Goal: Transaction & Acquisition: Purchase product/service

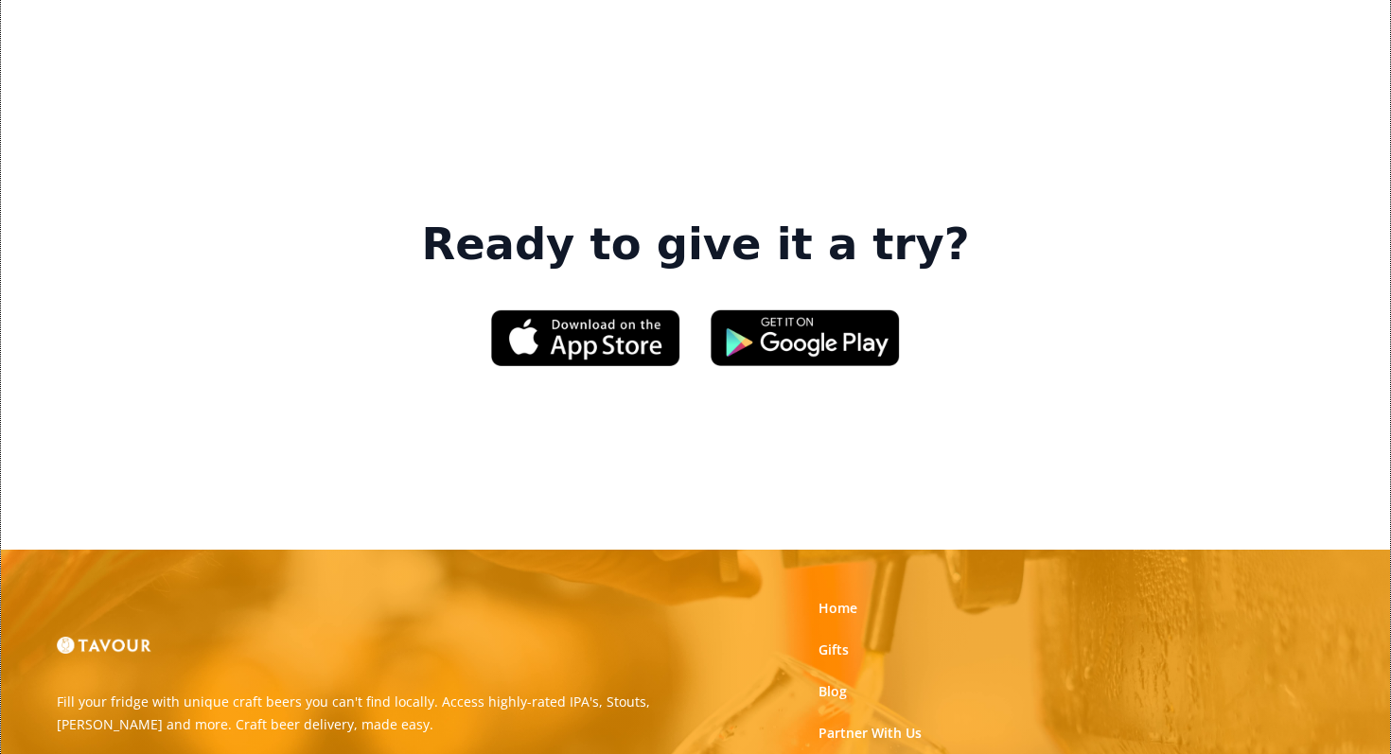
scroll to position [2850, 0]
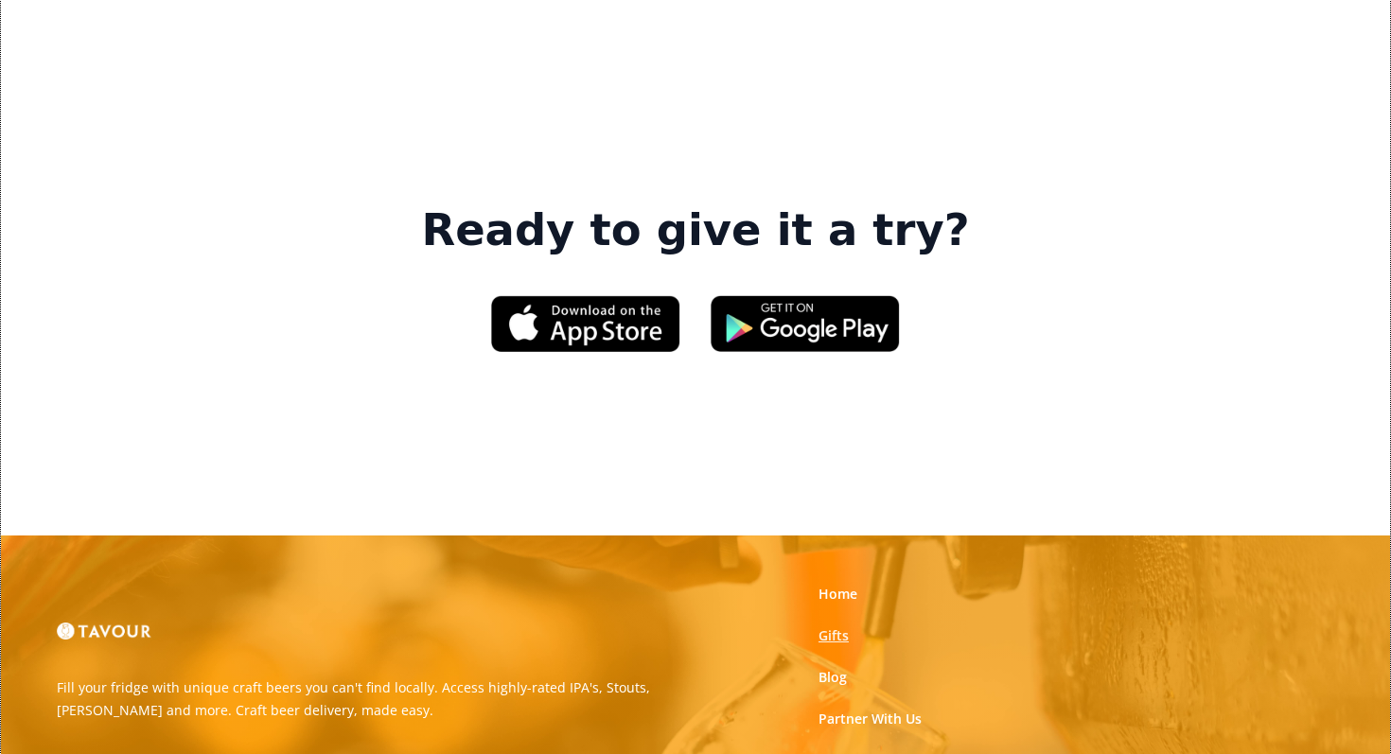
click at [835, 626] on link "Gifts" at bounding box center [833, 635] width 30 height 19
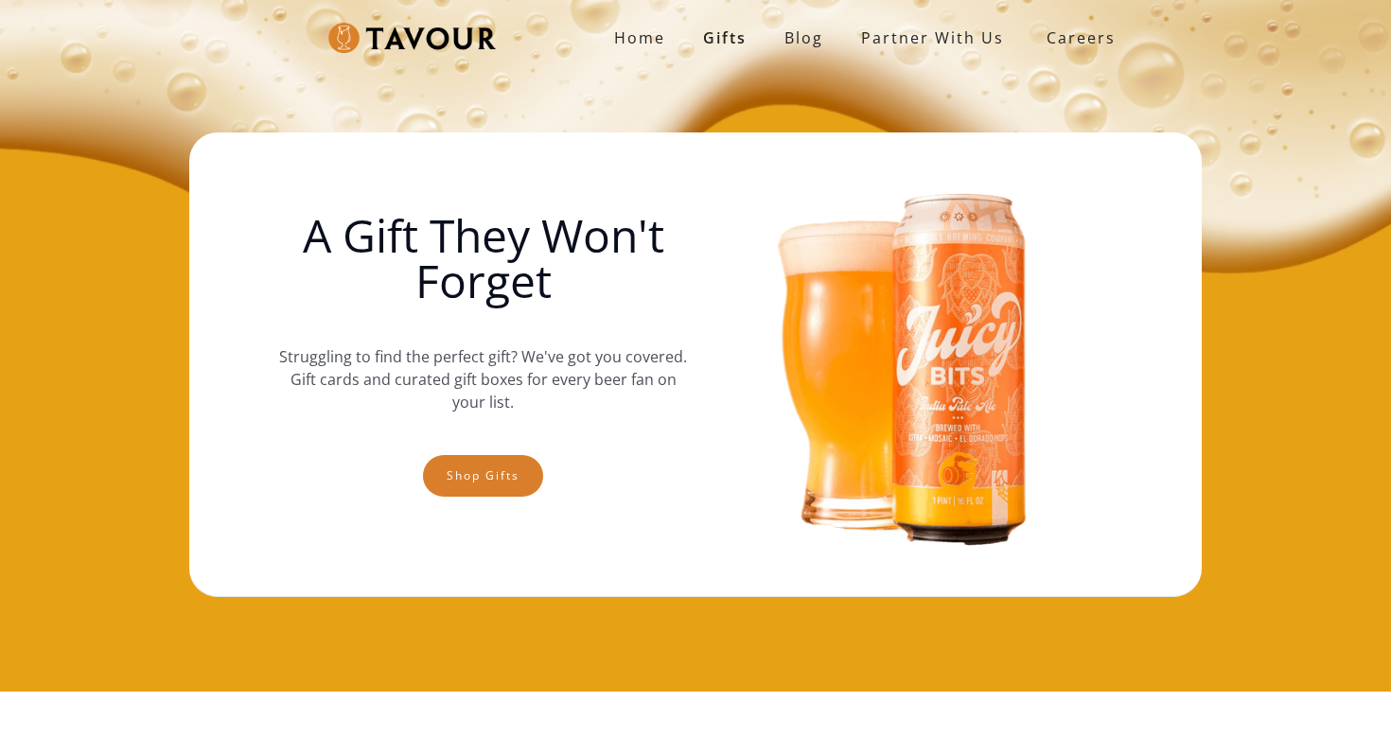
click at [835, 391] on img at bounding box center [907, 364] width 409 height 426
click at [463, 465] on link "Shop gifts" at bounding box center [483, 476] width 120 height 42
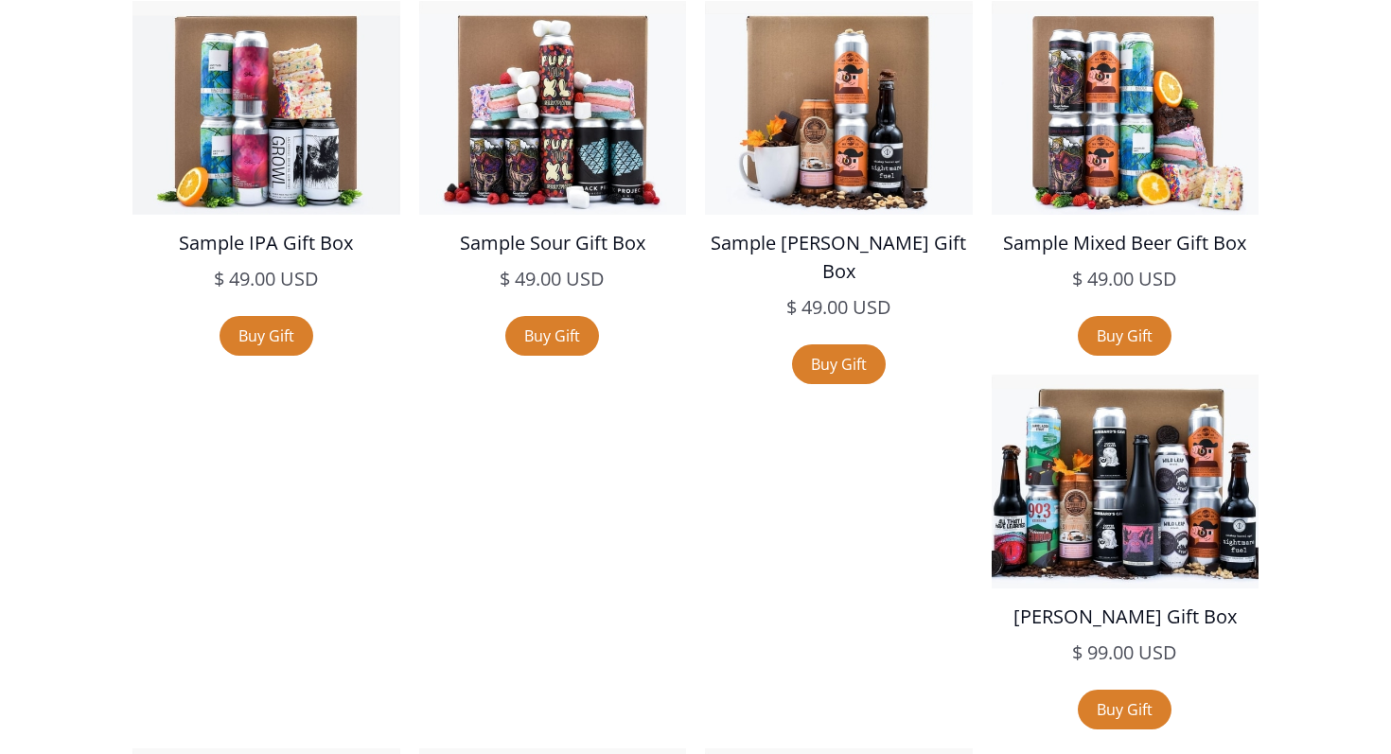
scroll to position [3444, 0]
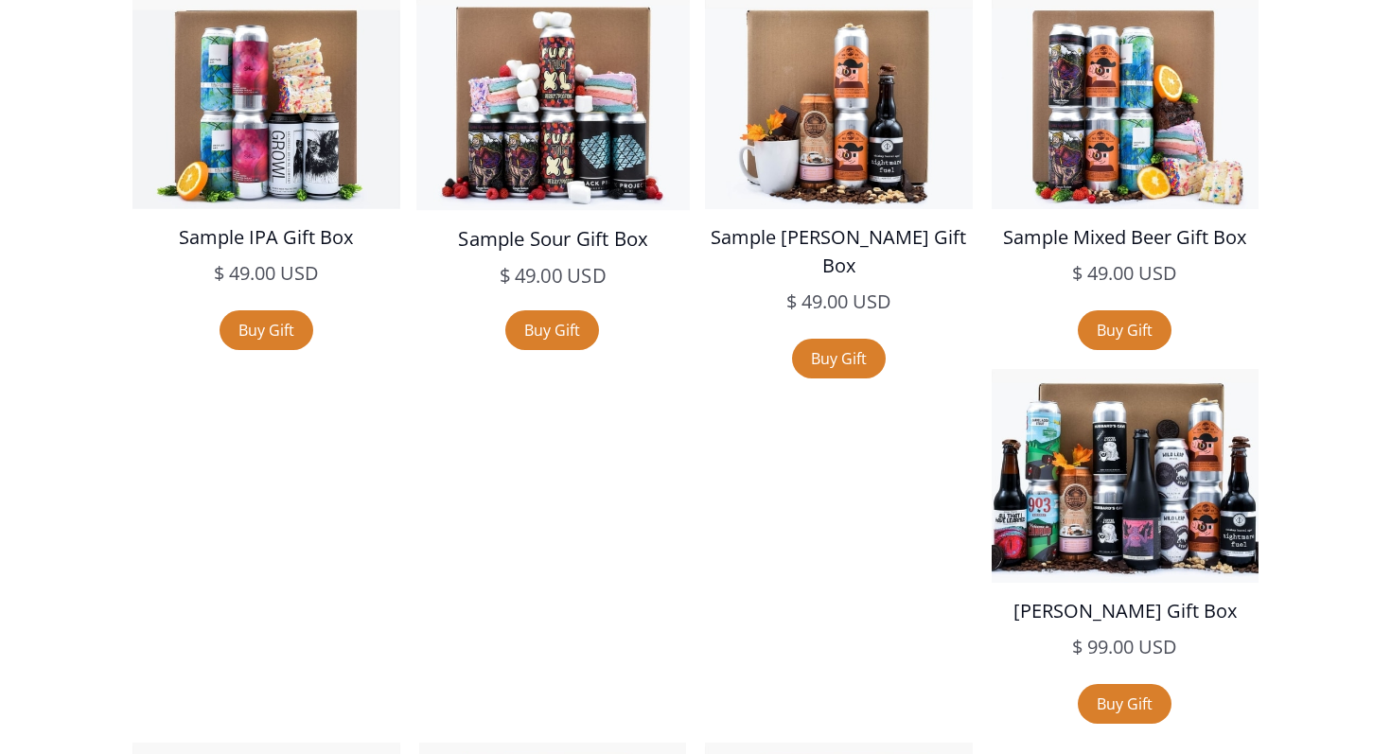
click at [572, 125] on img at bounding box center [552, 100] width 272 height 219
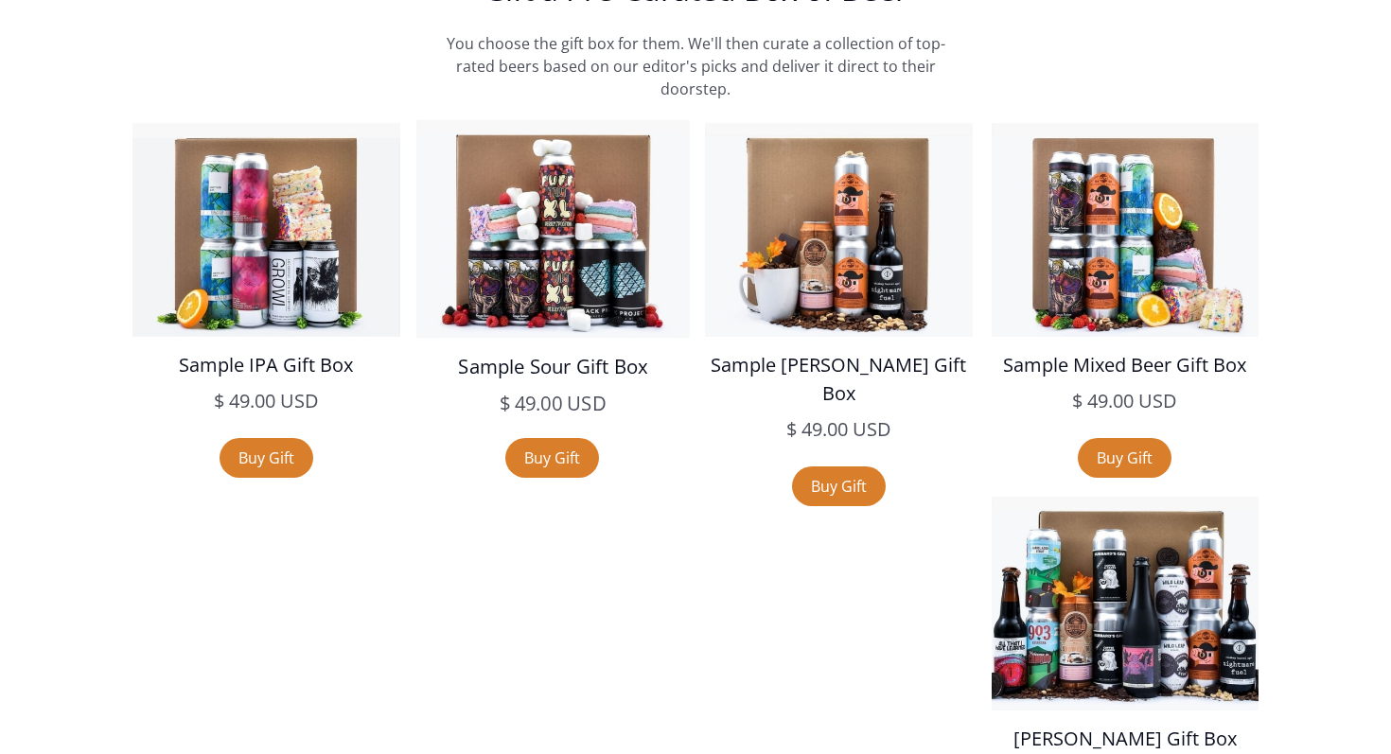
scroll to position [3087, 0]
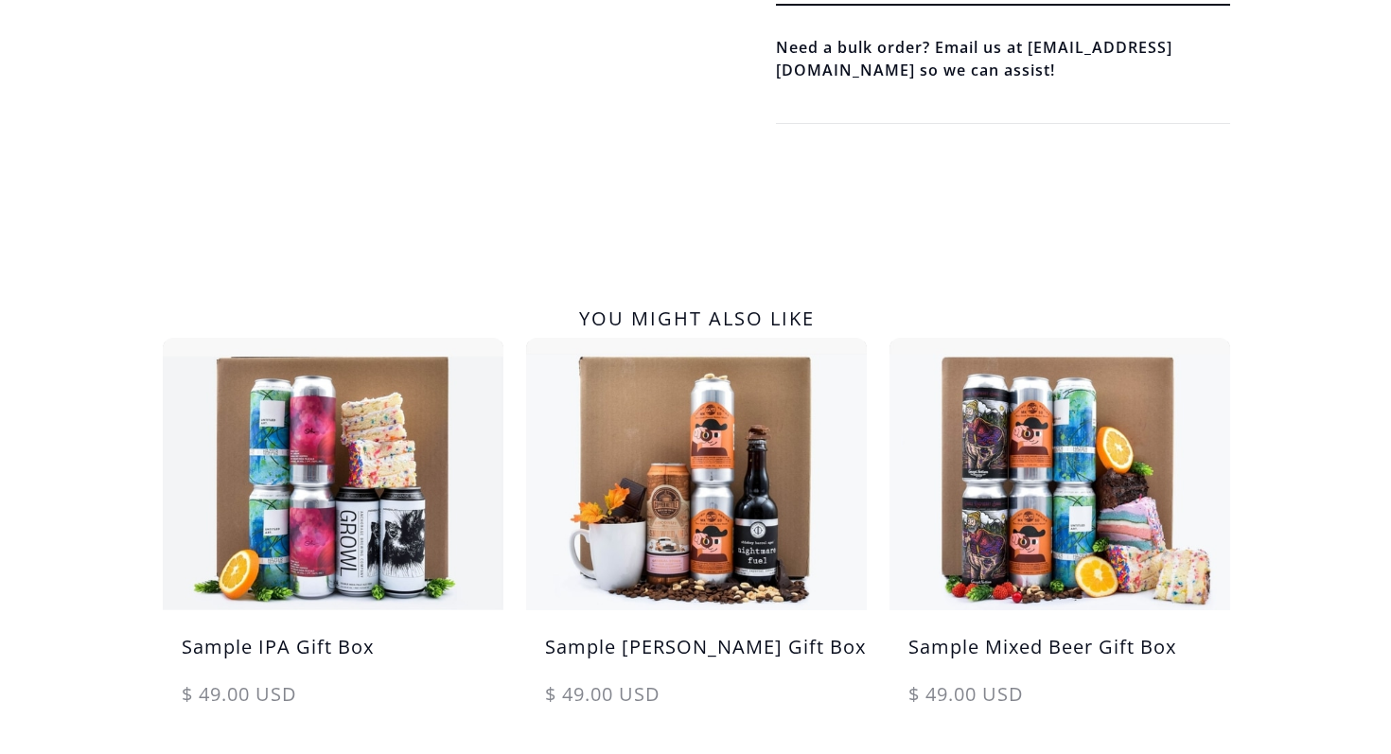
scroll to position [814, 0]
